Goal: Task Accomplishment & Management: Use online tool/utility

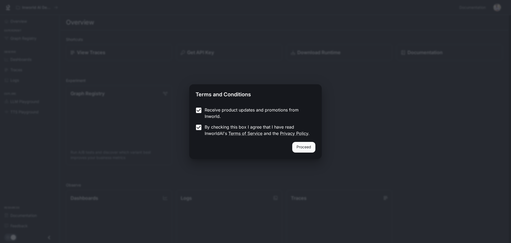
click at [304, 148] on button "Proceed" at bounding box center [303, 147] width 23 height 11
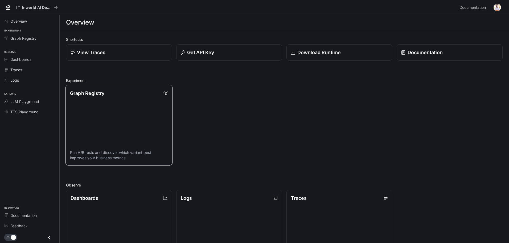
click at [133, 125] on link "Graph Registry Run A/B tests and discover which variant best improves your busi…" at bounding box center [119, 125] width 107 height 80
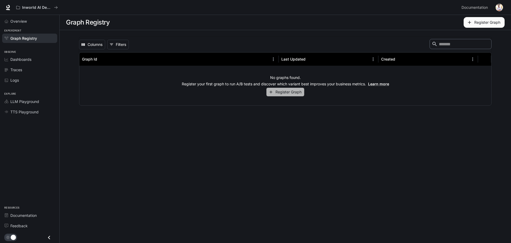
click at [274, 92] on button "Register Graph" at bounding box center [286, 92] width 38 height 9
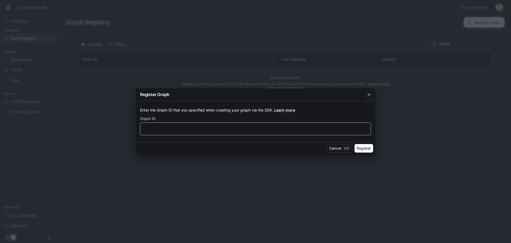
click at [331, 133] on div "​" at bounding box center [255, 128] width 231 height 13
type input "****"
click at [355, 144] on button "Register" at bounding box center [364, 148] width 19 height 9
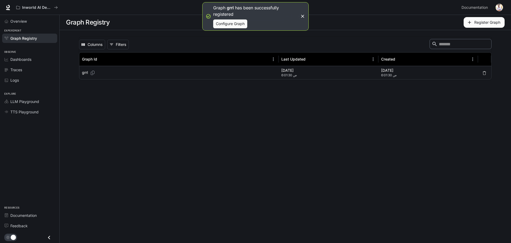
click at [305, 76] on span "6:01:30 ص" at bounding box center [329, 74] width 95 height 5
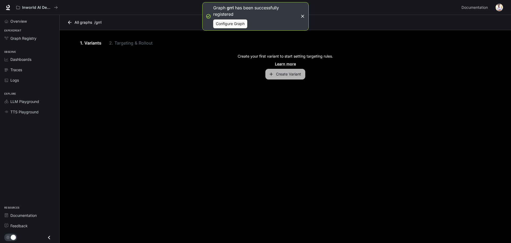
click at [283, 78] on button "Create Variant" at bounding box center [286, 74] width 40 height 11
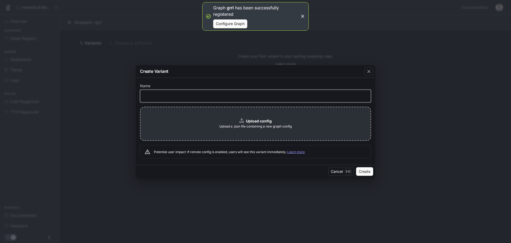
click at [226, 97] on input "text" at bounding box center [255, 95] width 231 height 5
type input "****"
click at [362, 173] on button "Create" at bounding box center [364, 171] width 17 height 9
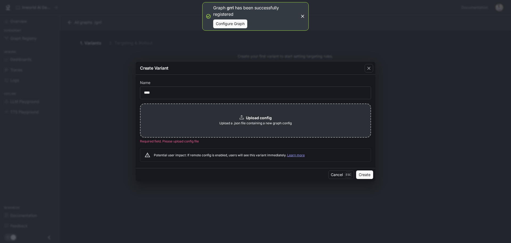
click at [275, 120] on span "Upload a .json file containing a new graph config" at bounding box center [255, 122] width 72 height 5
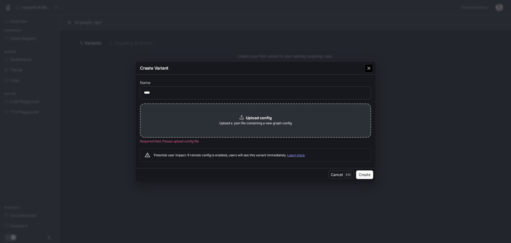
click at [369, 67] on icon "button" at bounding box center [369, 68] width 5 height 5
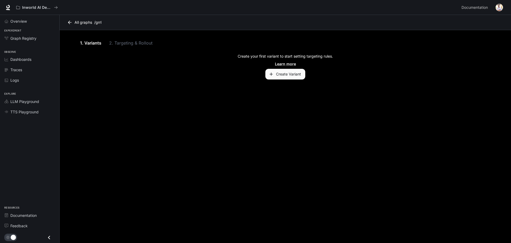
click at [131, 43] on div "1. Variants 2. Targeting & Rollout" at bounding box center [285, 42] width 413 height 13
click at [28, 19] on div "Overview" at bounding box center [32, 21] width 44 height 6
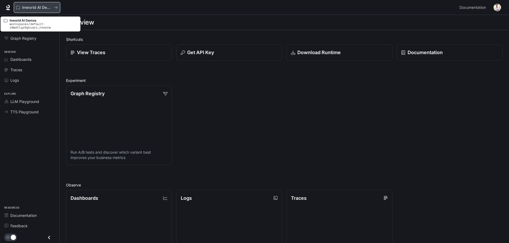
click at [35, 6] on p "Inworld AI Demos" at bounding box center [37, 7] width 30 height 5
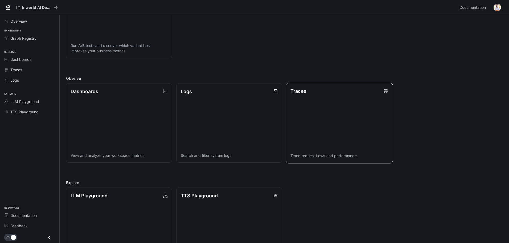
scroll to position [137, 0]
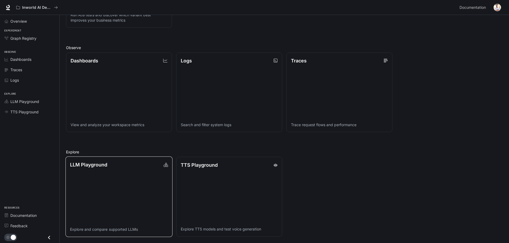
click at [149, 188] on link "LLM Playground Explore and compare supported LLMs" at bounding box center [119, 196] width 107 height 80
click at [243, 196] on link "TTS Playground Explore TTS models and test voice generation" at bounding box center [229, 196] width 107 height 80
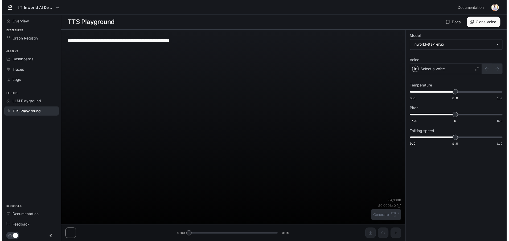
scroll to position [0, 0]
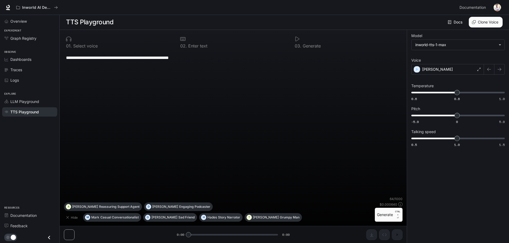
click at [395, 214] on button "Generate CTRL + ⏎" at bounding box center [389, 215] width 28 height 14
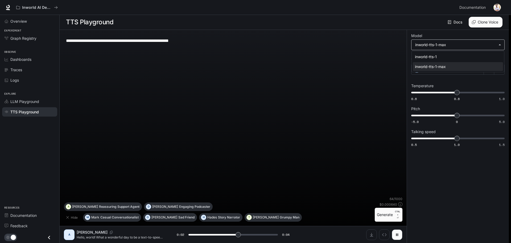
click at [457, 47] on body "**********" at bounding box center [255, 121] width 511 height 243
click at [457, 47] on div at bounding box center [255, 121] width 511 height 243
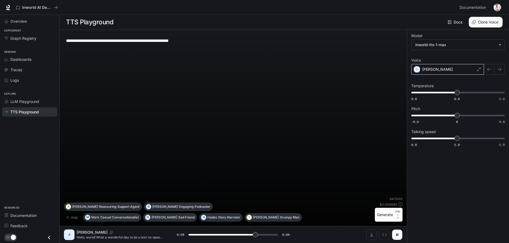
click at [467, 65] on div "[PERSON_NAME]" at bounding box center [448, 69] width 73 height 11
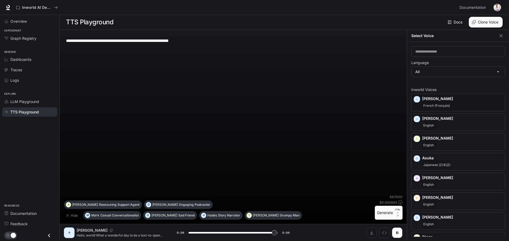
type input "*"
click at [446, 120] on p "[PERSON_NAME]" at bounding box center [462, 118] width 80 height 5
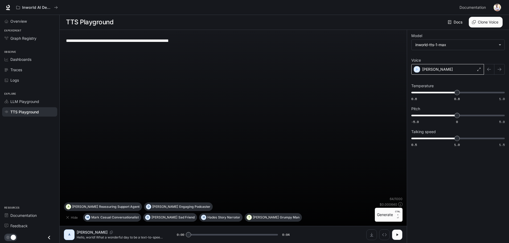
click at [462, 68] on div "[PERSON_NAME]" at bounding box center [448, 69] width 73 height 11
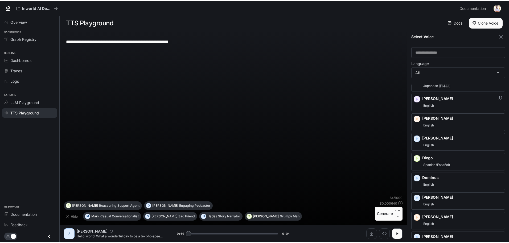
scroll to position [133, 0]
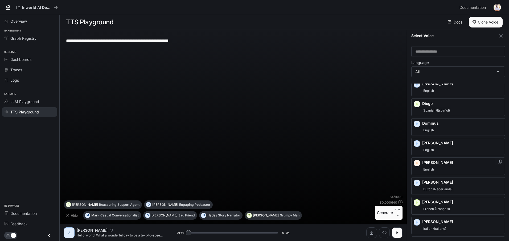
click at [449, 170] on div "English" at bounding box center [462, 169] width 80 height 6
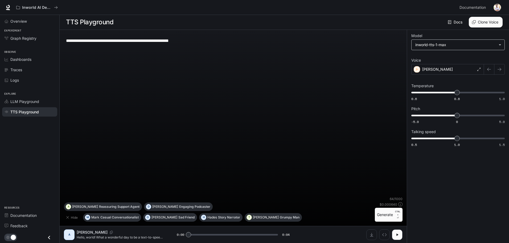
click at [475, 48] on body "**********" at bounding box center [254, 121] width 509 height 243
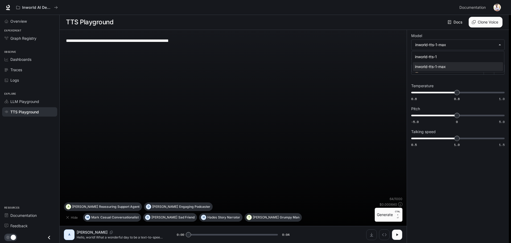
click at [426, 47] on div at bounding box center [255, 121] width 511 height 243
click at [397, 233] on div at bounding box center [255, 121] width 511 height 243
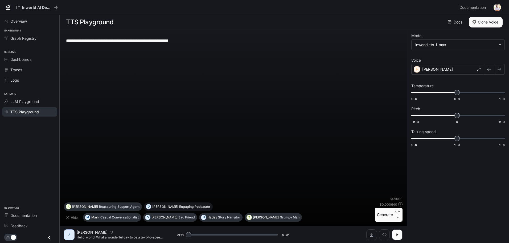
click at [144, 209] on button "[PERSON_NAME] Engaging Podcaster" at bounding box center [178, 206] width 69 height 9
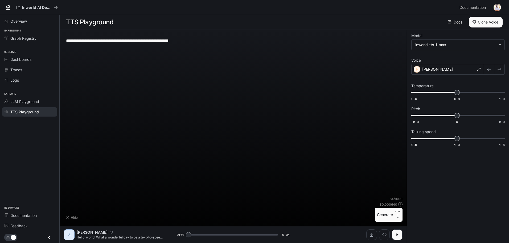
type textarea "**********"
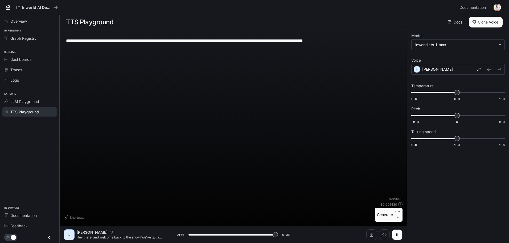
type input "*"
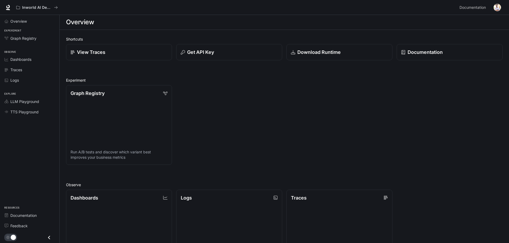
scroll to position [137, 0]
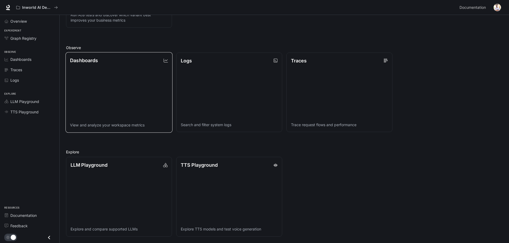
click at [142, 99] on link "Dashboards View and analyze your workspace metrics" at bounding box center [119, 92] width 107 height 80
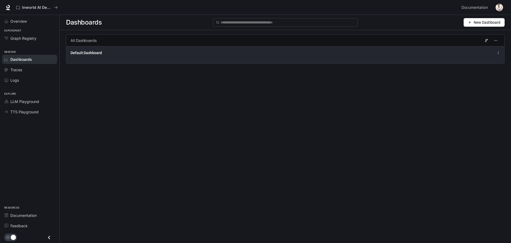
click at [369, 55] on div "Default Dashboard" at bounding box center [286, 53] width 430 height 6
